Goal: Task Accomplishment & Management: Complete application form

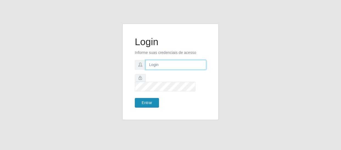
type input "erivan@B11"
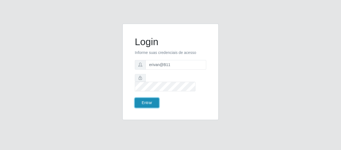
click at [149, 102] on button "Entrar" at bounding box center [147, 103] width 24 height 10
click at [150, 99] on button "Entrar" at bounding box center [147, 103] width 24 height 10
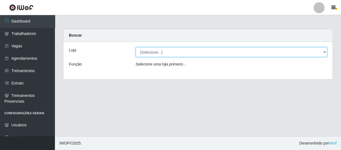
click at [167, 53] on select "[Selecione...] Bemais Supermercados - B11 Manaíra" at bounding box center [231, 52] width 191 height 10
select select "409"
click at [136, 47] on select "[Selecione...] Bemais Supermercados - B11 Manaíra" at bounding box center [231, 52] width 191 height 10
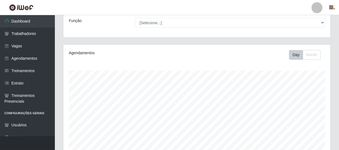
scroll to position [50, 0]
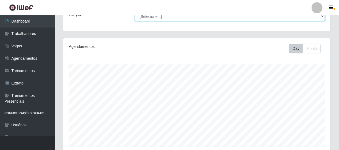
click at [162, 18] on select "[Selecione...] ASG ASG + ASG ++ Auxiliar de Estacionamento Auxiliar de Estacion…" at bounding box center [230, 17] width 190 height 10
select select "24"
click at [135, 12] on select "[Selecione...] ASG ASG + ASG ++ Auxiliar de Estacionamento Auxiliar de Estacion…" at bounding box center [230, 17] width 190 height 10
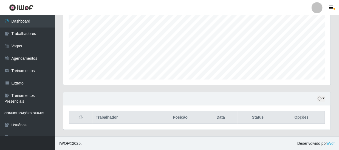
scroll to position [0, 0]
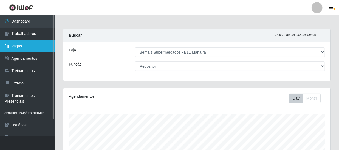
click at [14, 45] on link "Vagas" at bounding box center [27, 46] width 55 height 12
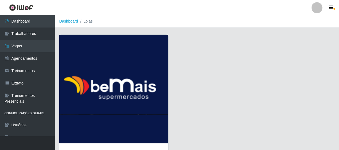
click at [100, 70] on img at bounding box center [113, 89] width 109 height 108
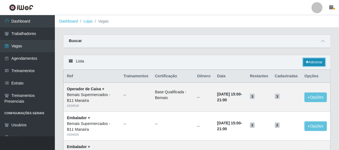
click at [311, 61] on link "Adicionar" at bounding box center [314, 62] width 22 height 8
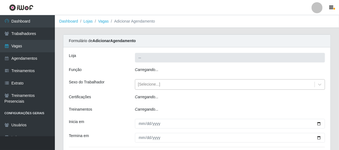
type input "Bemais Supermercados - B11 Manaíra"
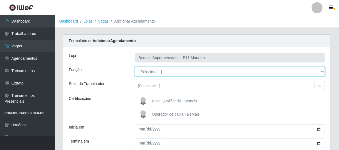
click at [166, 71] on select "[Selecione...] ASG ASG + ASG ++ Auxiliar de Estacionamento Auxiliar de Estacion…" at bounding box center [230, 72] width 190 height 10
select select "24"
click at [135, 67] on select "[Selecione...] ASG ASG + ASG ++ Auxiliar de Estacionamento Auxiliar de Estacion…" at bounding box center [230, 72] width 190 height 10
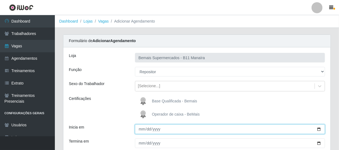
click at [142, 130] on input "Inicia em" at bounding box center [230, 129] width 190 height 10
type input "[DATE]"
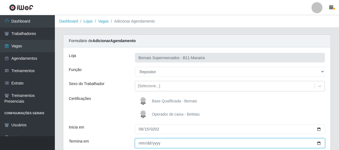
click at [141, 144] on input "Termina em" at bounding box center [230, 143] width 190 height 10
type input "[DATE]"
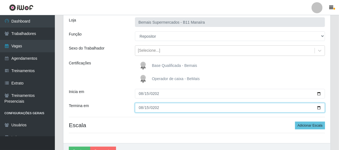
scroll to position [66, 0]
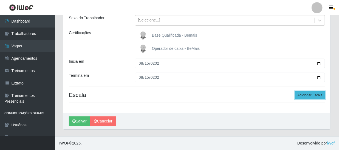
click at [312, 98] on button "Adicionar Escala" at bounding box center [310, 95] width 30 height 8
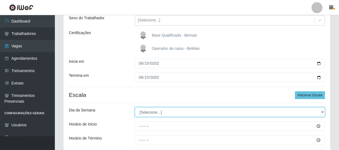
click at [164, 114] on select "[Selecione...] Segunda Terça Quarta Quinta Sexta Sábado Domingo" at bounding box center [230, 112] width 190 height 10
select select "4"
click at [135, 107] on select "[Selecione...] Segunda Terça Quarta Quinta Sexta Sábado Domingo" at bounding box center [230, 112] width 190 height 10
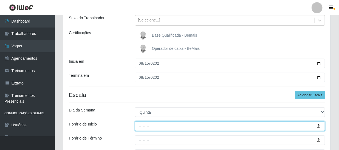
click at [140, 123] on input "Horário de Inicio" at bounding box center [230, 126] width 190 height 10
type input "14:00"
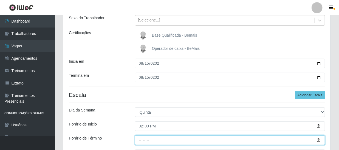
click at [140, 142] on input "Horário de Término" at bounding box center [230, 140] width 190 height 10
type input "20:00"
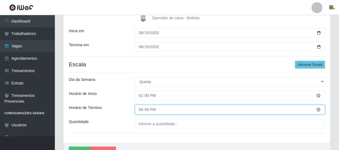
scroll to position [126, 0]
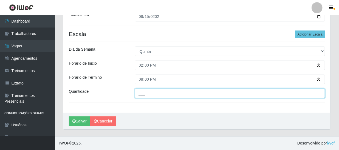
click at [168, 95] on input "___" at bounding box center [230, 93] width 190 height 10
type input "1__"
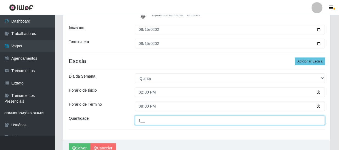
scroll to position [100, 0]
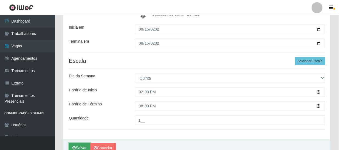
click at [80, 145] on button "Salvar" at bounding box center [79, 148] width 21 height 10
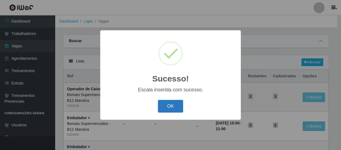
click at [168, 104] on button "OK" at bounding box center [171, 106] width 26 height 13
